Goal: Transaction & Acquisition: Purchase product/service

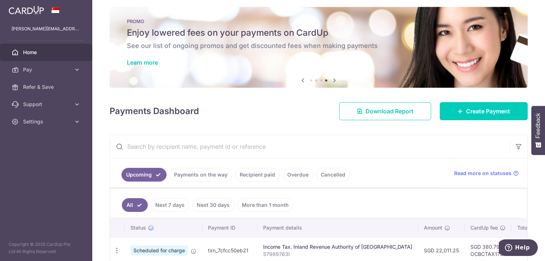
scroll to position [3, 0]
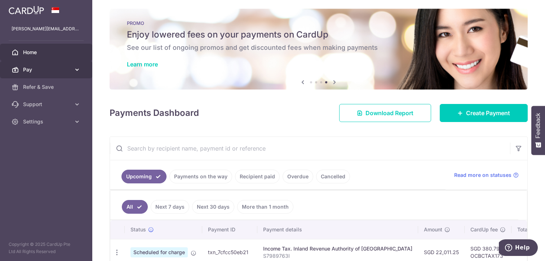
click at [80, 69] on icon at bounding box center [77, 69] width 7 height 7
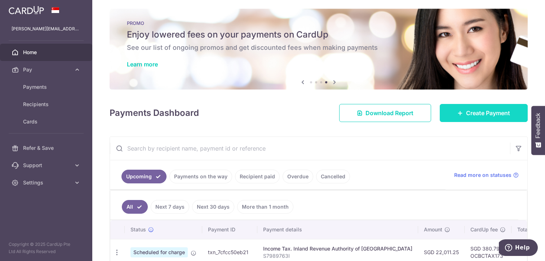
click at [460, 114] on link "Create Payment" at bounding box center [484, 113] width 88 height 18
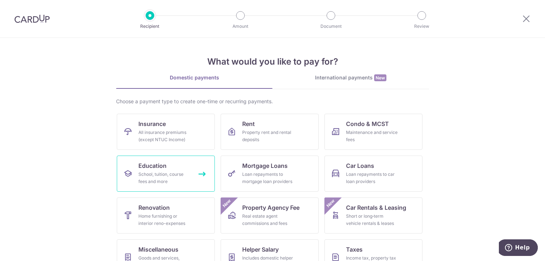
click at [176, 173] on div "School, tuition, course fees and more" at bounding box center [164, 177] width 52 height 14
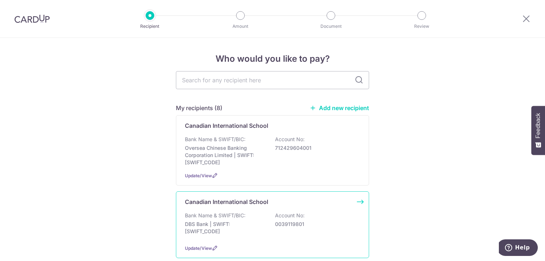
click at [250, 223] on p "DBS Bank | SWIFT: DBSSSGSGXXX" at bounding box center [225, 227] width 81 height 14
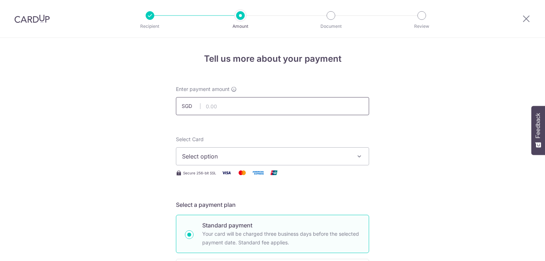
drag, startPoint x: 0, startPoint y: 0, endPoint x: 239, endPoint y: 107, distance: 261.6
click at [239, 107] on input "text" at bounding box center [272, 106] width 193 height 18
type input "24,090.00"
click at [213, 157] on span "Select option" at bounding box center [266, 156] width 168 height 9
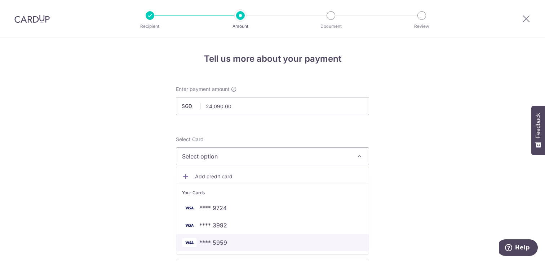
click at [201, 239] on span "**** 5959" at bounding box center [213, 242] width 28 height 9
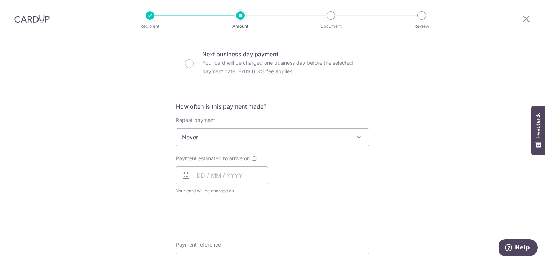
scroll to position [216, 0]
click at [233, 172] on input "text" at bounding box center [222, 174] width 92 height 18
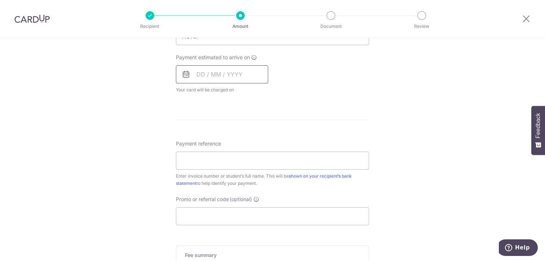
scroll to position [320, 0]
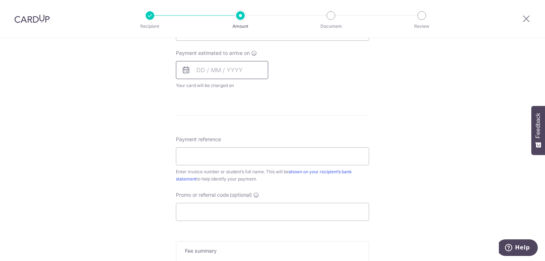
click at [228, 64] on input "text" at bounding box center [222, 70] width 92 height 18
click at [209, 69] on input "text" at bounding box center [222, 70] width 92 height 18
click at [185, 71] on icon at bounding box center [186, 70] width 9 height 9
click at [206, 69] on input "text" at bounding box center [222, 70] width 92 height 18
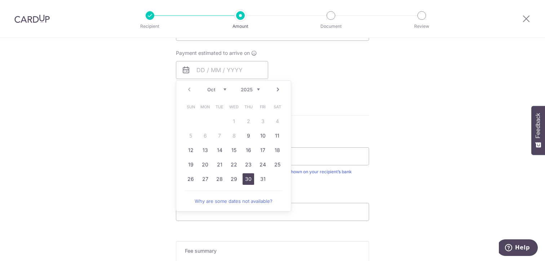
click at [244, 175] on link "30" at bounding box center [248, 179] width 12 height 12
type input "30/10/2025"
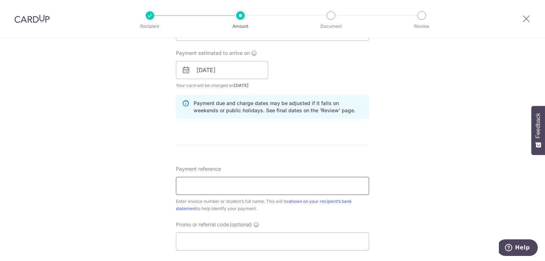
click at [200, 183] on input "Payment reference" at bounding box center [272, 186] width 193 height 18
paste input "IN226115830CIS"
type input "IN226115830CIS"
click at [203, 240] on input "Promo or referral code (optional)" at bounding box center [272, 241] width 193 height 18
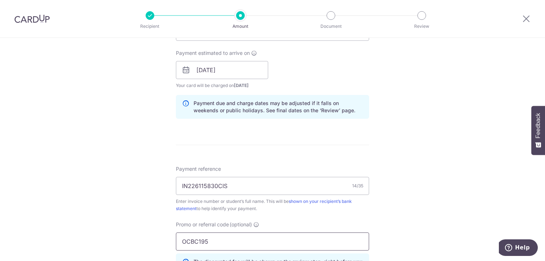
type input "OCBC195"
click at [411, 197] on div "Tell us more about your payment Enter payment amount SGD 24,090.00 24090.00 Sel…" at bounding box center [272, 75] width 545 height 714
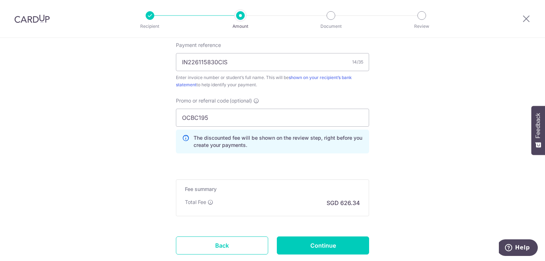
scroll to position [450, 0]
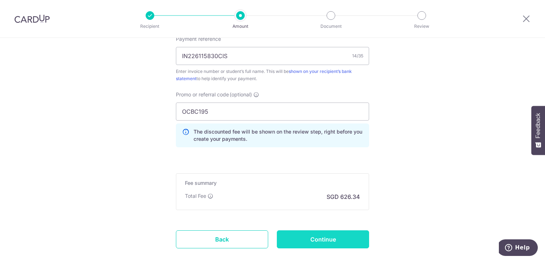
click at [331, 236] on input "Continue" at bounding box center [323, 239] width 92 height 18
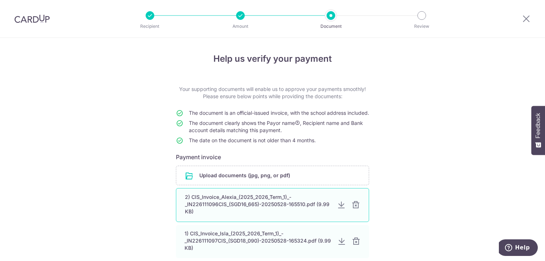
click at [355, 209] on div at bounding box center [355, 204] width 9 height 9
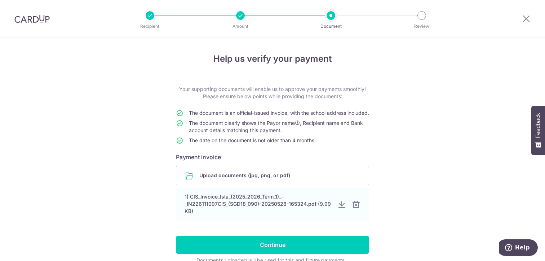
click at [355, 209] on div at bounding box center [356, 204] width 9 height 9
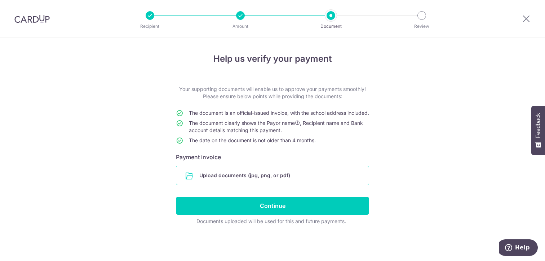
click at [257, 181] on input "file" at bounding box center [272, 175] width 192 height 19
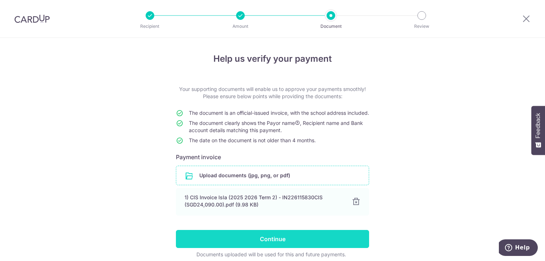
click at [301, 244] on input "Continue" at bounding box center [272, 239] width 193 height 18
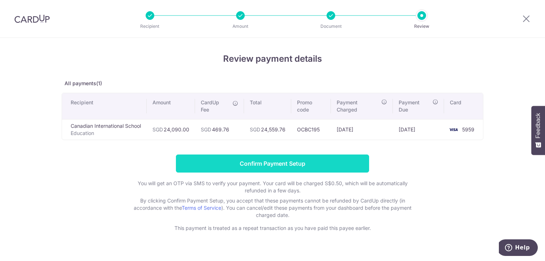
click at [276, 164] on input "Confirm Payment Setup" at bounding box center [272, 163] width 193 height 18
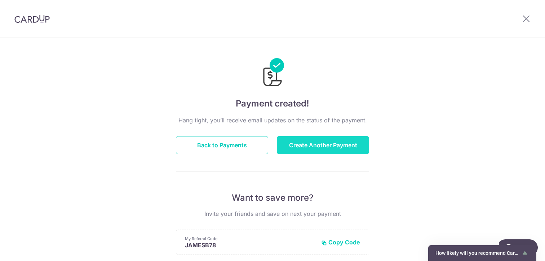
click at [298, 144] on button "Create Another Payment" at bounding box center [323, 145] width 92 height 18
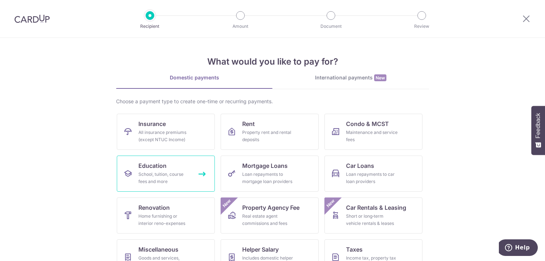
click at [153, 174] on div "School, tuition, course fees and more" at bounding box center [164, 177] width 52 height 14
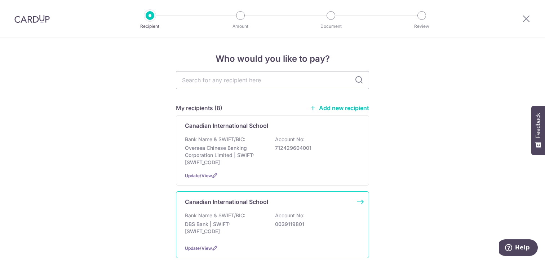
click at [245, 230] on p "DBS Bank | SWIFT: DBSSSGSGXXX" at bounding box center [225, 227] width 81 height 14
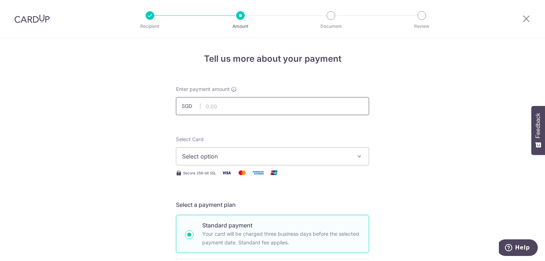
click at [222, 108] on input "text" at bounding box center [272, 106] width 193 height 18
type input "22,665.00"
click at [228, 157] on span "Select option" at bounding box center [266, 156] width 168 height 9
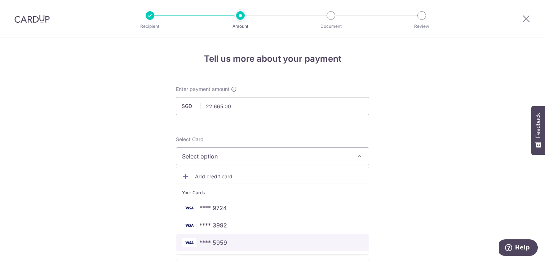
click at [217, 242] on span "**** 5959" at bounding box center [213, 242] width 28 height 9
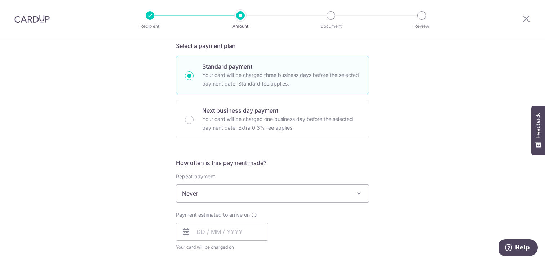
scroll to position [173, 0]
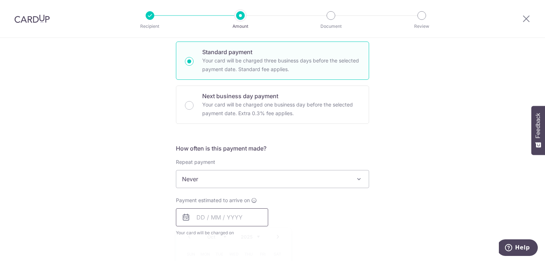
click at [210, 217] on input "text" at bounding box center [222, 217] width 92 height 18
click at [131, 207] on div "Tell us more about your payment Enter payment amount SGD 22,665.00 22665.00 Sel…" at bounding box center [272, 191] width 545 height 652
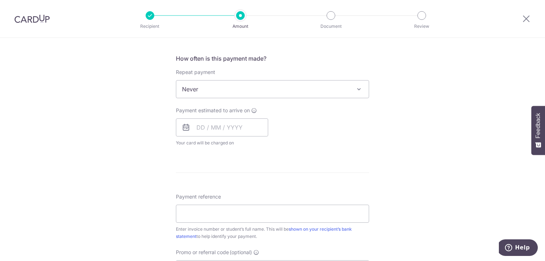
scroll to position [274, 0]
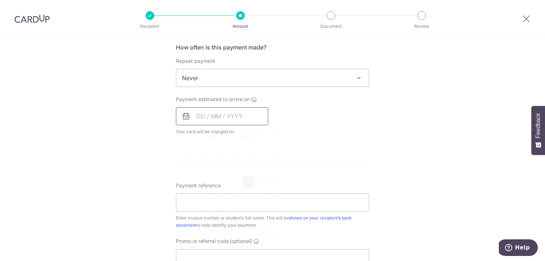
click at [200, 114] on input "text" at bounding box center [222, 116] width 92 height 18
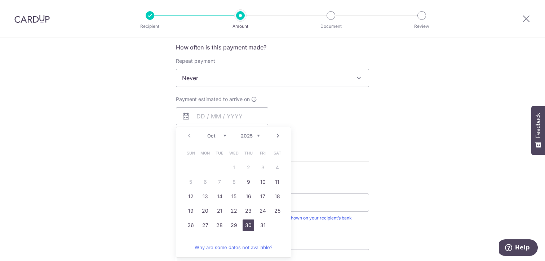
click at [247, 221] on link "30" at bounding box center [248, 225] width 12 height 12
type input "[DATE]"
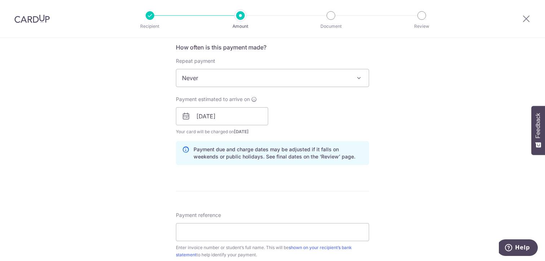
click at [131, 213] on div "Tell us more about your payment Enter payment amount SGD 22,665.00 22665.00 Sel…" at bounding box center [272, 104] width 545 height 681
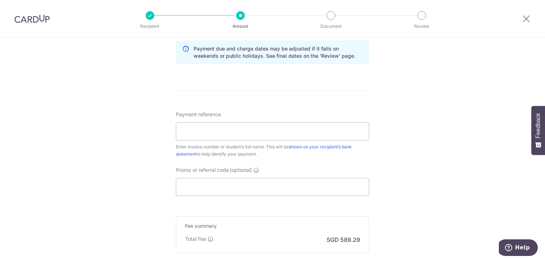
scroll to position [375, 0]
click at [221, 190] on input "Promo or referral code (optional)" at bounding box center [272, 186] width 193 height 18
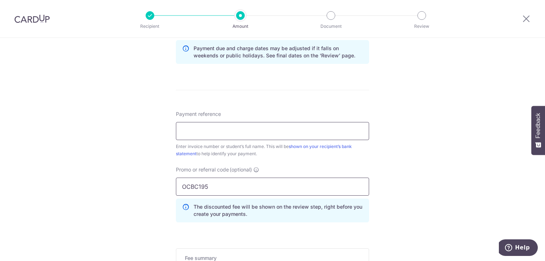
type input "OCBC195"
click at [198, 125] on input "Payment reference" at bounding box center [272, 131] width 193 height 18
paste input "IN226115829CIS"
click at [183, 132] on input "IN226115829CIS" at bounding box center [272, 131] width 193 height 18
type input "IN226115829CIS"
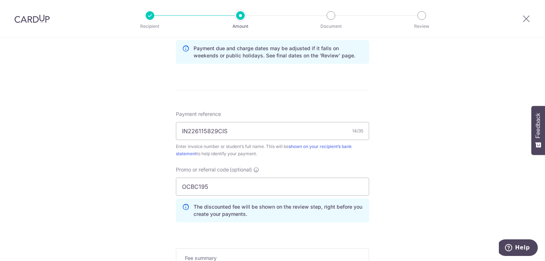
click at [141, 153] on div "Tell us more about your payment Enter payment amount SGD 22,665.00 22665.00 Sel…" at bounding box center [272, 20] width 545 height 714
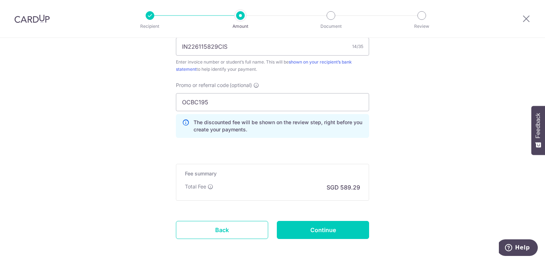
scroll to position [490, 0]
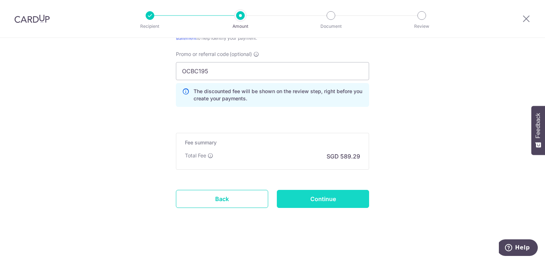
click at [325, 198] on input "Continue" at bounding box center [323, 199] width 92 height 18
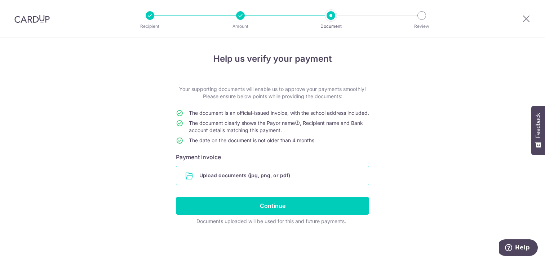
click at [242, 184] on input "file" at bounding box center [272, 175] width 192 height 19
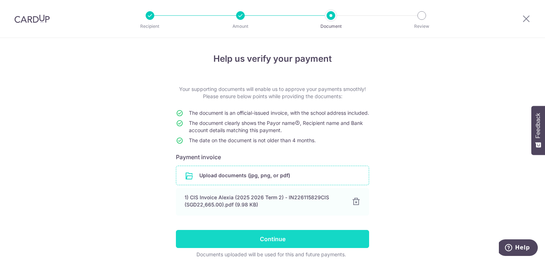
click at [330, 246] on input "Continue" at bounding box center [272, 239] width 193 height 18
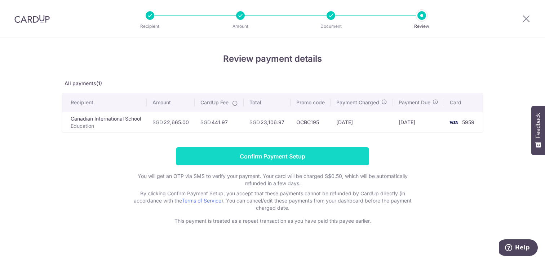
click at [267, 161] on input "Confirm Payment Setup" at bounding box center [272, 156] width 193 height 18
